Goal: Go to known website: Go to known website

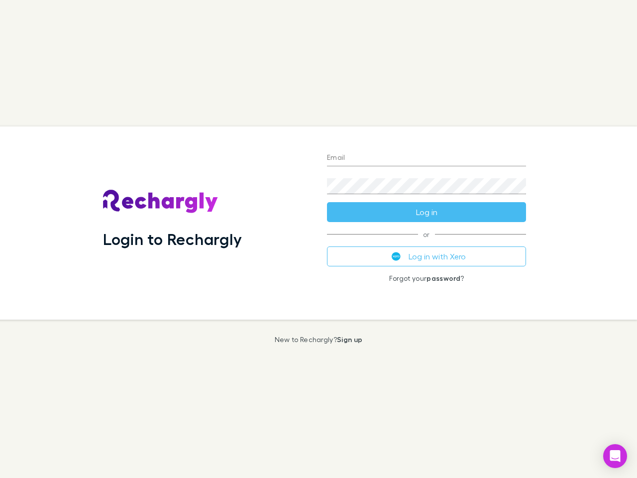
click at [319, 239] on div "Login to Rechargly" at bounding box center [207, 222] width 224 height 193
click at [427, 158] on input "Email" at bounding box center [426, 158] width 199 height 16
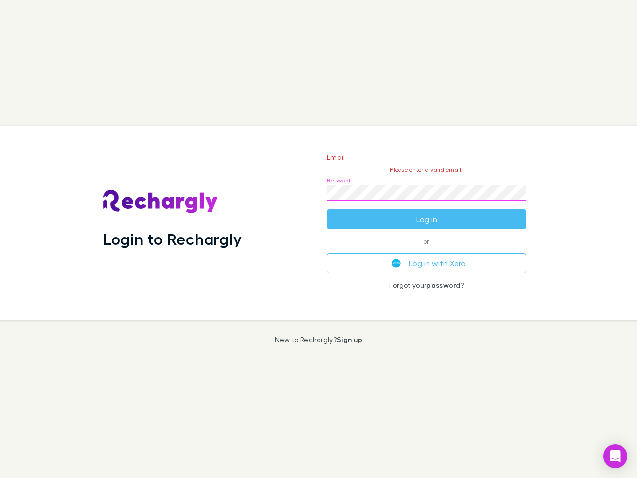
click at [427, 212] on form "Email Please enter a valid email. Password Log in" at bounding box center [426, 185] width 199 height 87
click at [427, 256] on div "Email Please enter a valid email. Password Log in or Log in with Xero Forgot yo…" at bounding box center [426, 222] width 215 height 193
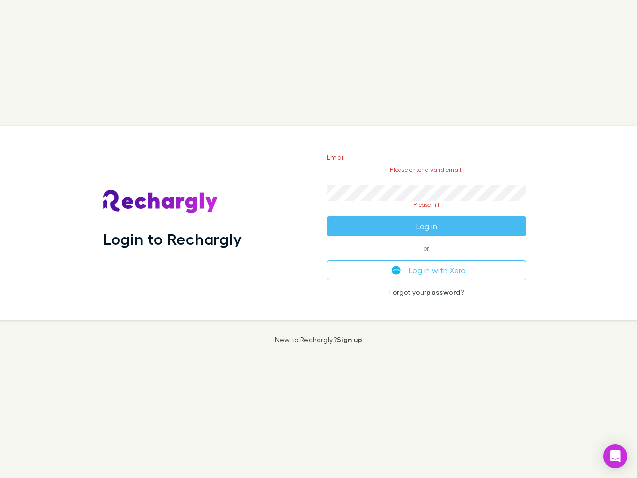
click at [615, 456] on icon "Open Intercom Messenger" at bounding box center [615, 456] width 10 height 12
